Goal: Transaction & Acquisition: Book appointment/travel/reservation

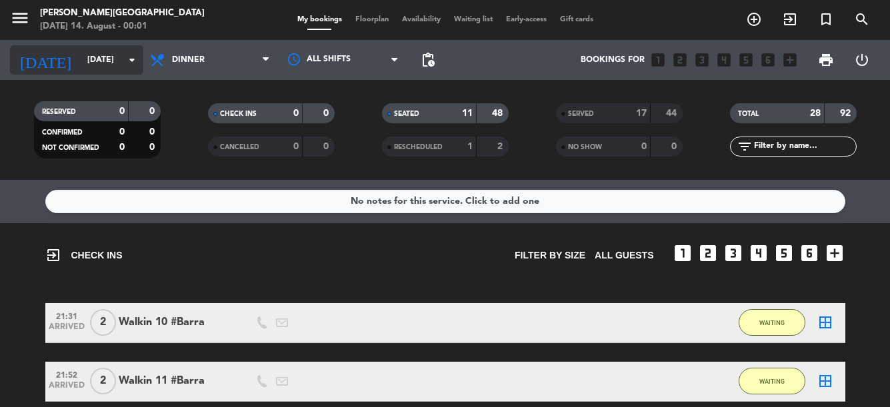
click at [132, 60] on icon "arrow_drop_down" at bounding box center [132, 60] width 16 height 16
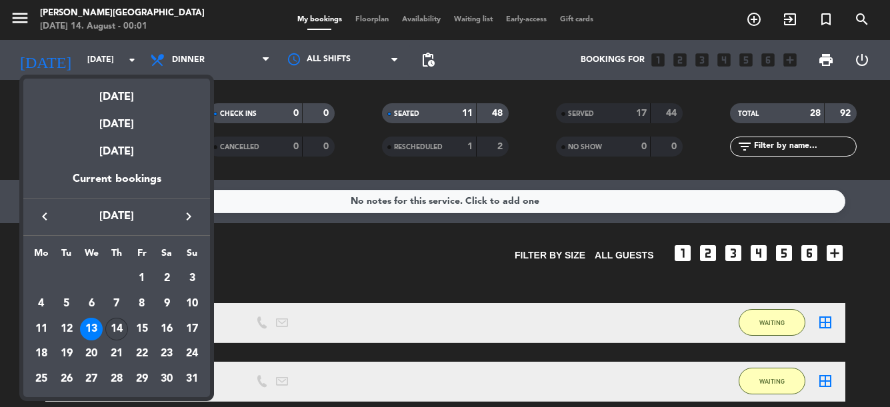
click at [121, 333] on div "14" at bounding box center [116, 329] width 23 height 23
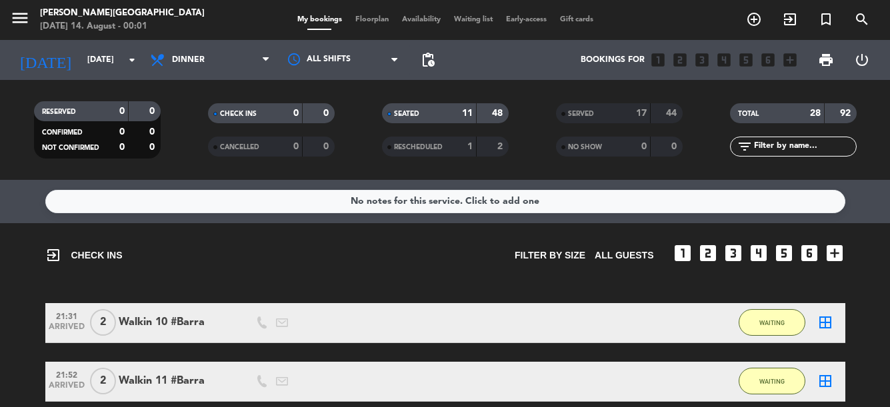
type input "[DATE]"
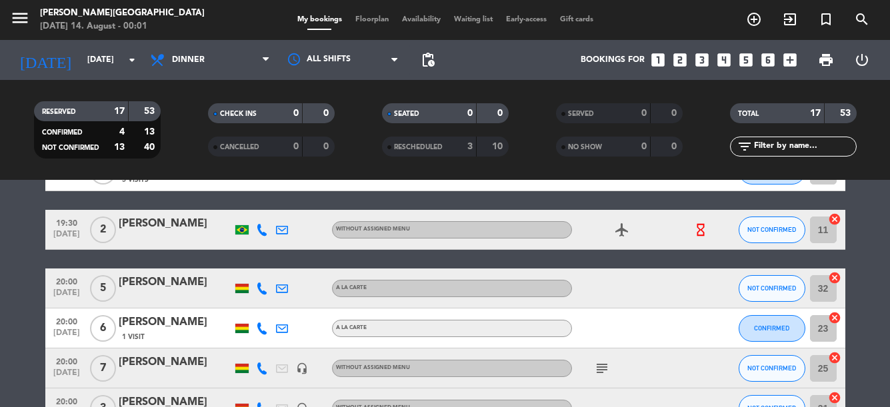
scroll to position [420, 0]
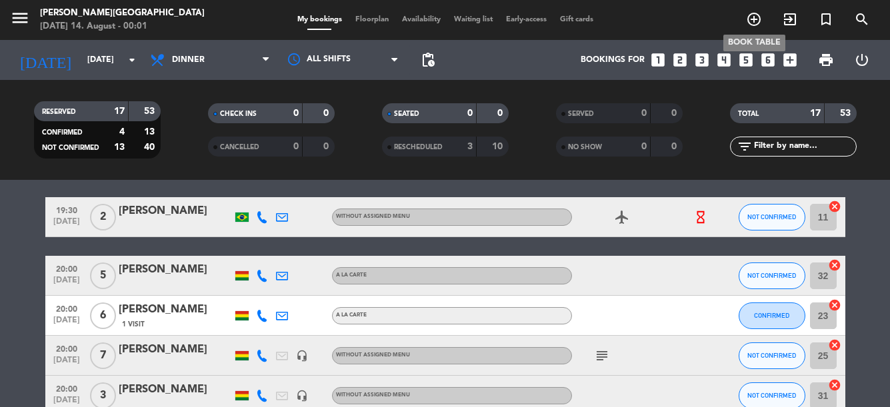
click at [750, 21] on icon "add_circle_outline" at bounding box center [754, 19] width 16 height 16
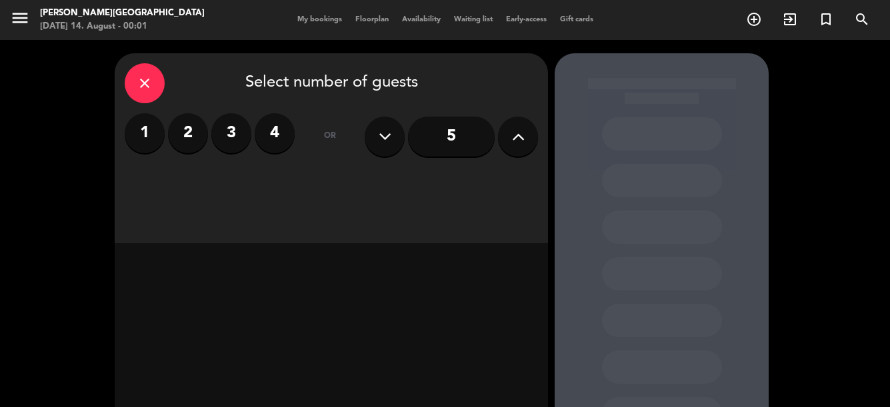
click at [192, 139] on label "2" at bounding box center [188, 133] width 40 height 40
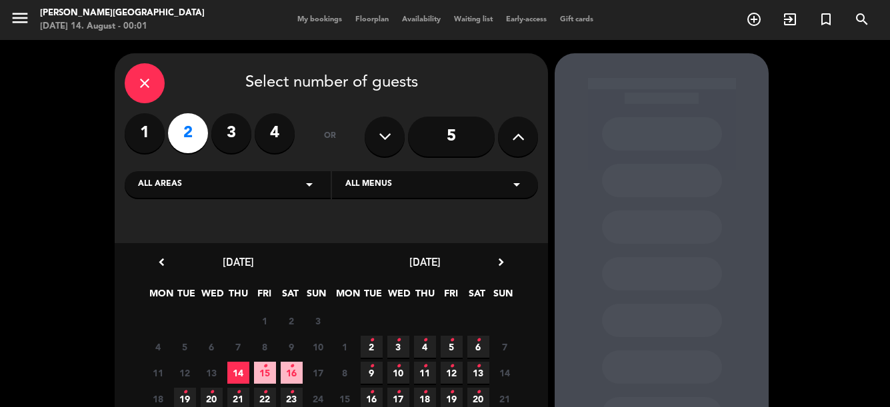
click at [242, 371] on span "14" at bounding box center [238, 373] width 22 height 22
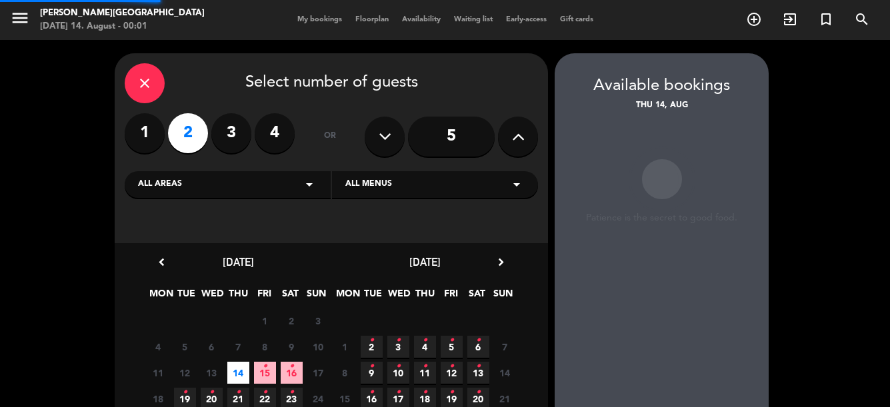
scroll to position [53, 0]
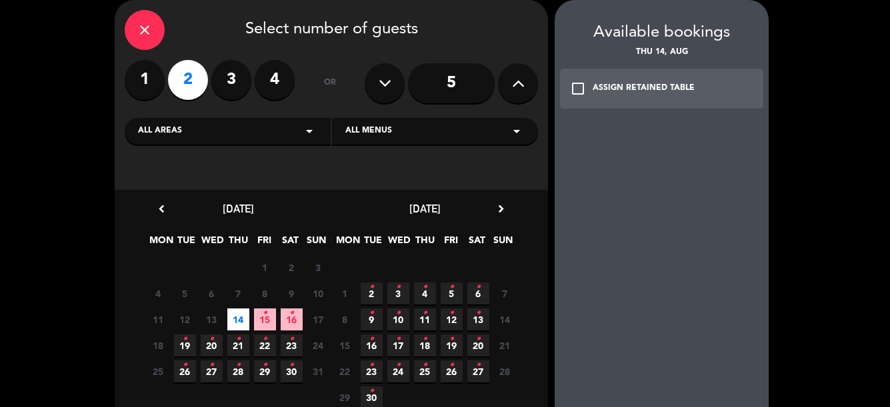
click at [577, 88] on icon "check_box_outline_blank" at bounding box center [578, 89] width 16 height 16
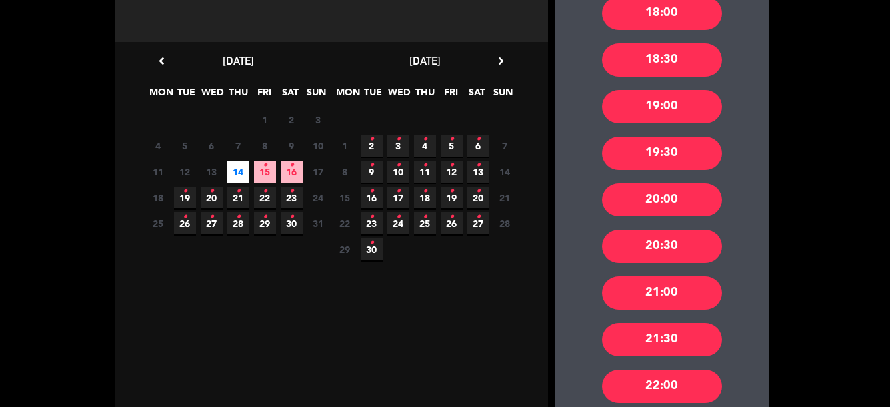
scroll to position [199, 0]
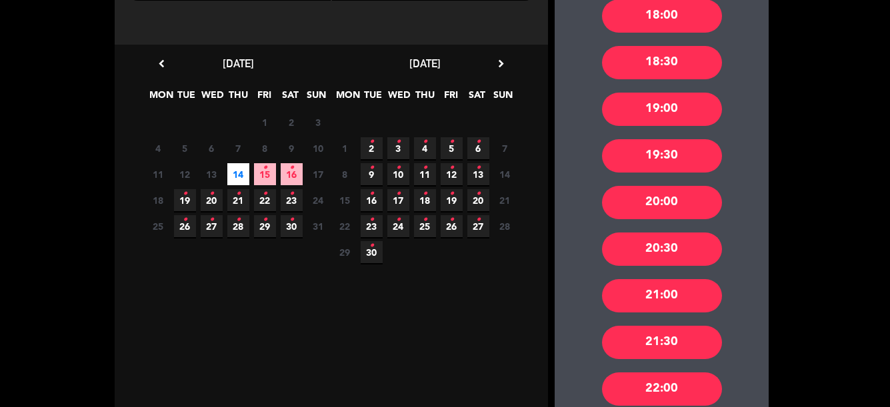
click at [662, 345] on div "21:30" at bounding box center [662, 342] width 120 height 33
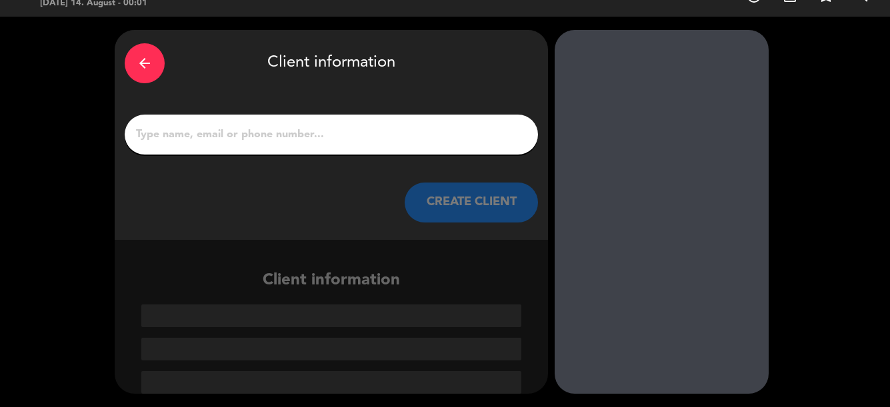
click at [249, 136] on input "1" at bounding box center [331, 134] width 393 height 19
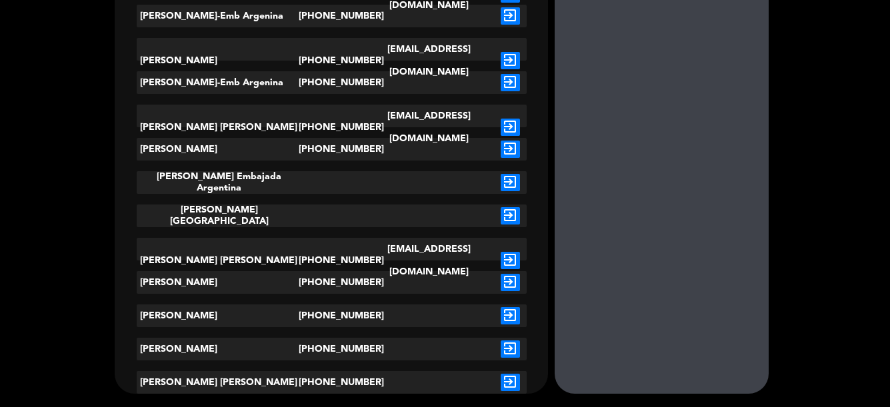
scroll to position [429, 0]
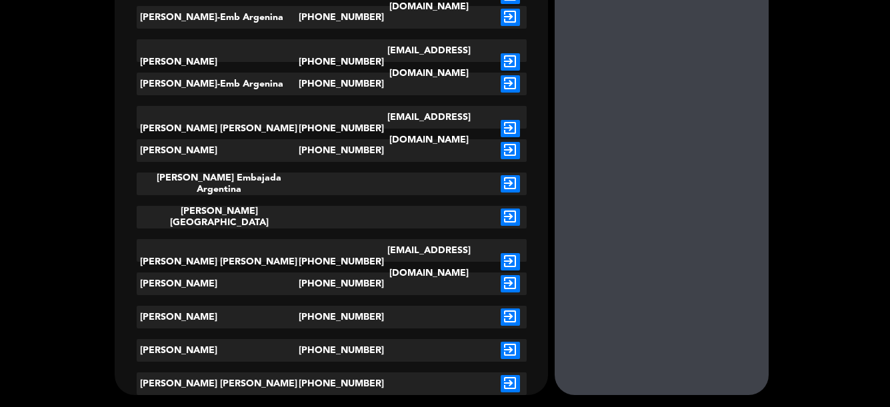
type input "[PERSON_NAME]"
click at [507, 351] on icon "exit_to_app" at bounding box center [509, 350] width 19 height 17
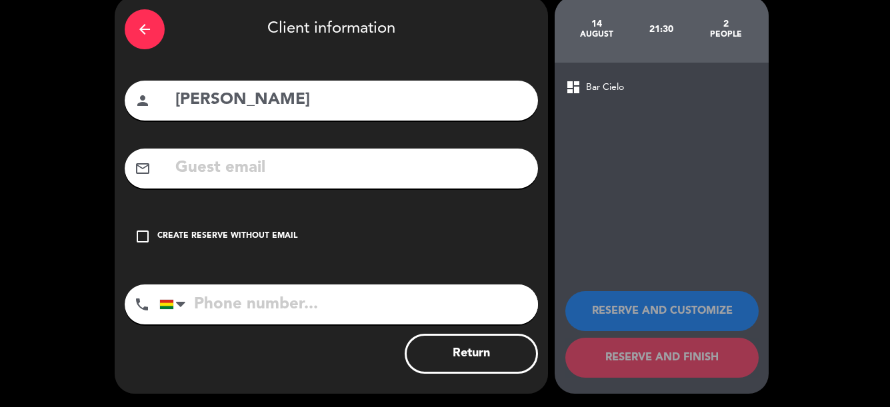
type input "[PHONE_NUMBER]"
click at [141, 235] on icon "check_box_outline_blank" at bounding box center [143, 237] width 16 height 16
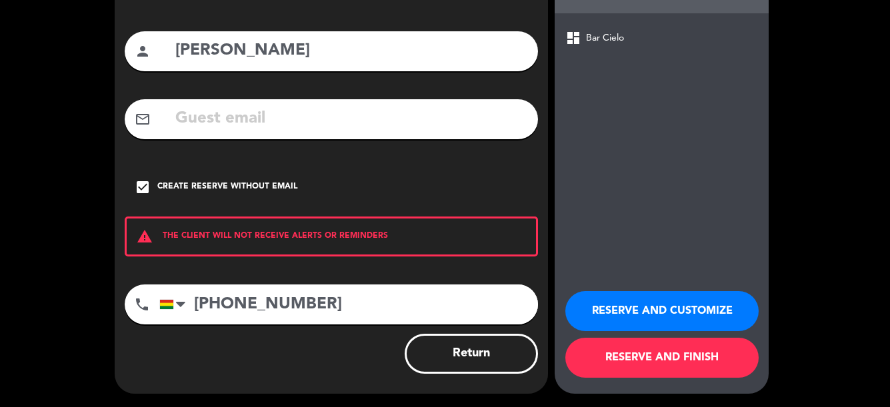
click at [691, 357] on button "RESERVE AND FINISH" at bounding box center [661, 358] width 193 height 40
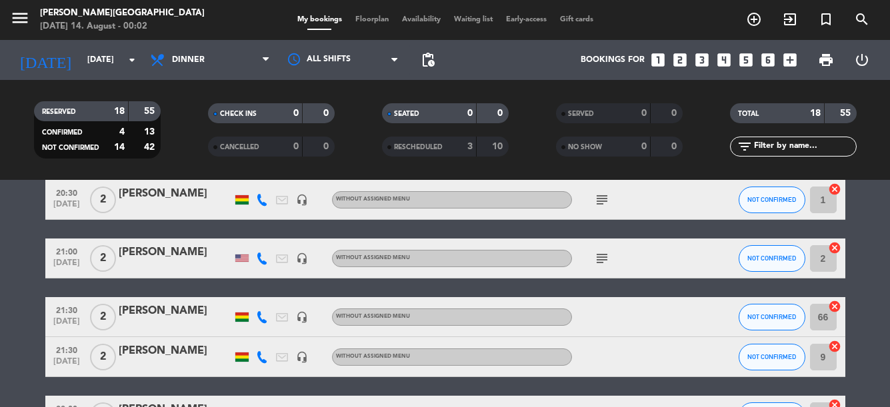
scroll to position [707, 0]
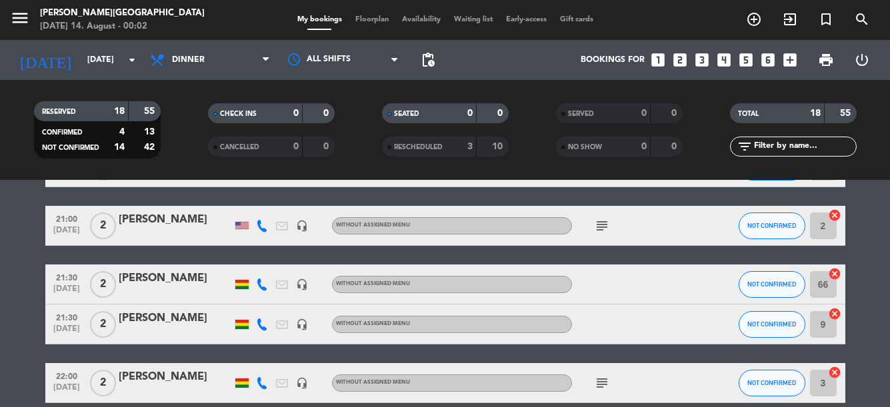
click at [165, 313] on div "[PERSON_NAME]" at bounding box center [175, 318] width 113 height 17
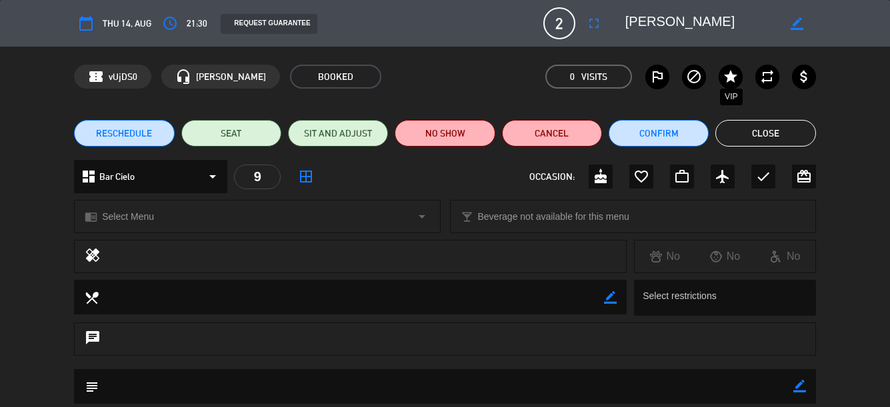
click at [728, 82] on icon "star" at bounding box center [730, 77] width 16 height 16
click at [776, 132] on button "Close" at bounding box center [765, 133] width 100 height 27
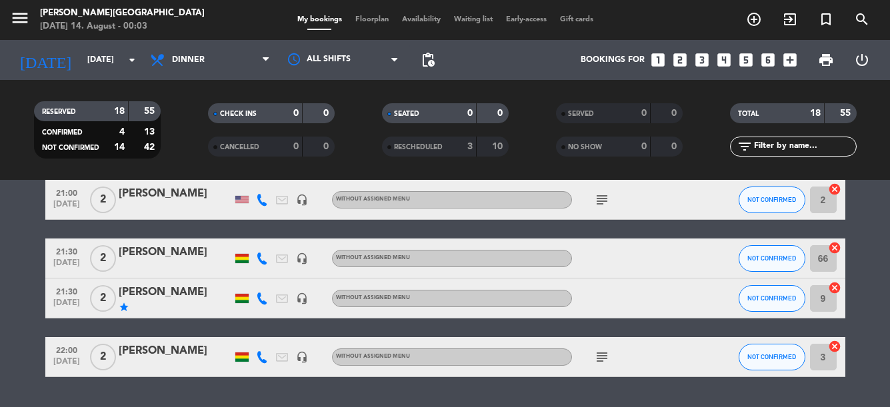
scroll to position [741, 0]
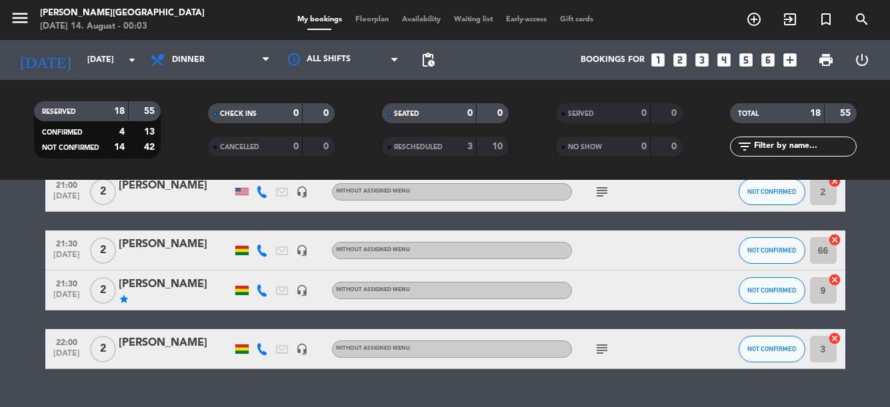
click at [181, 291] on div "[PERSON_NAME]" at bounding box center [175, 284] width 113 height 17
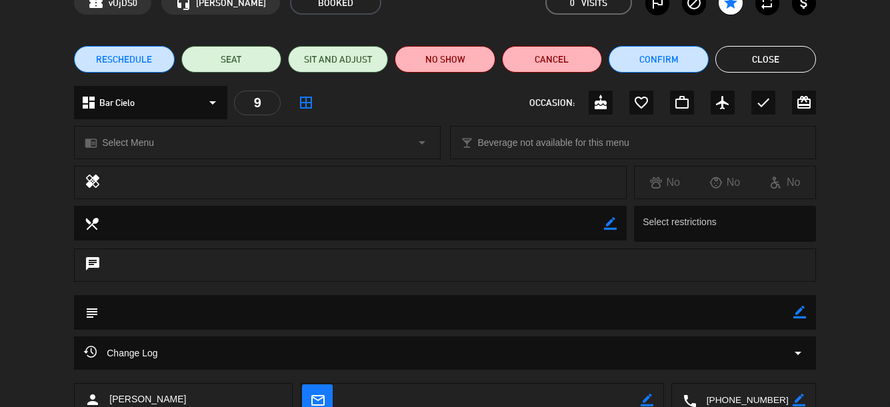
scroll to position [65, 0]
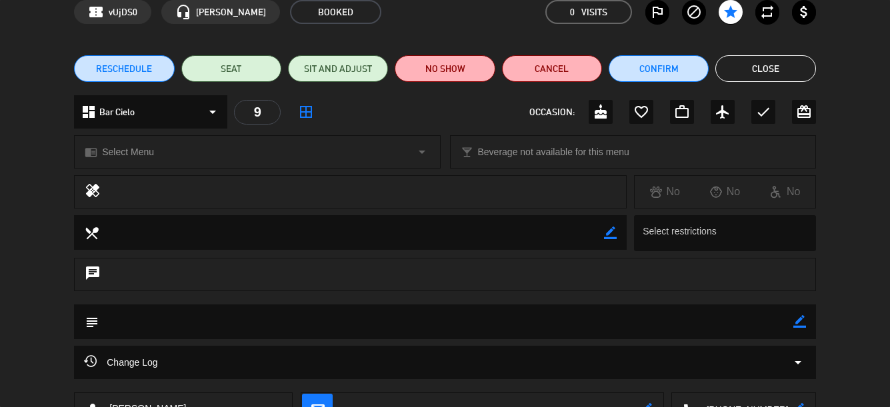
click at [610, 235] on icon "border_color" at bounding box center [610, 233] width 13 height 13
type textarea "Esposo de [PERSON_NAME]"
click at [612, 235] on icon at bounding box center [610, 233] width 13 height 13
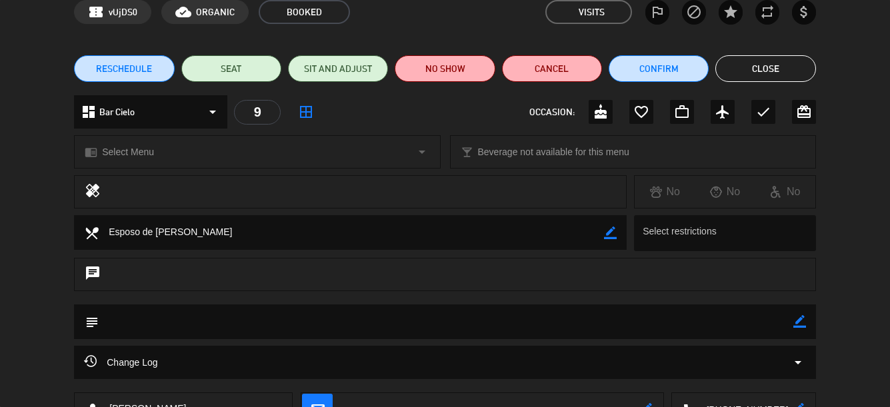
click at [767, 73] on button "Close" at bounding box center [765, 68] width 100 height 27
